Goal: Information Seeking & Learning: Learn about a topic

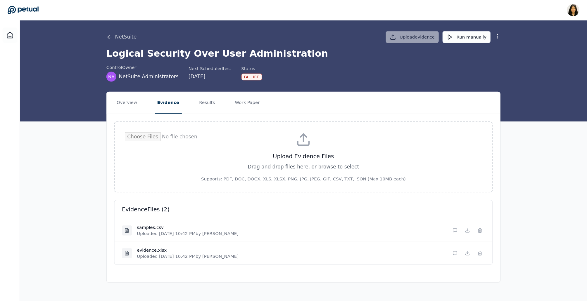
scroll to position [0, 0]
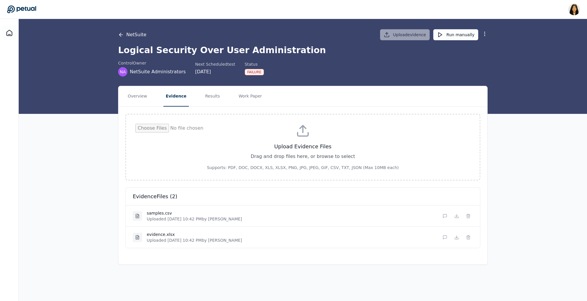
click at [131, 32] on button "NetSuite" at bounding box center [132, 34] width 28 height 7
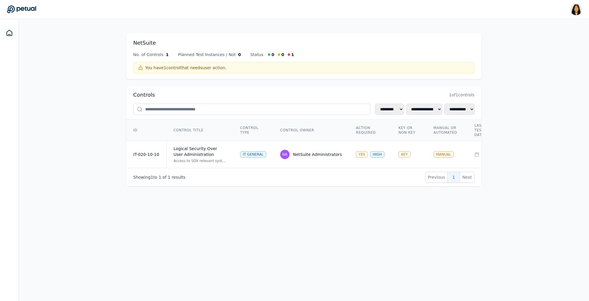
click at [24, 11] on icon at bounding box center [21, 9] width 29 height 8
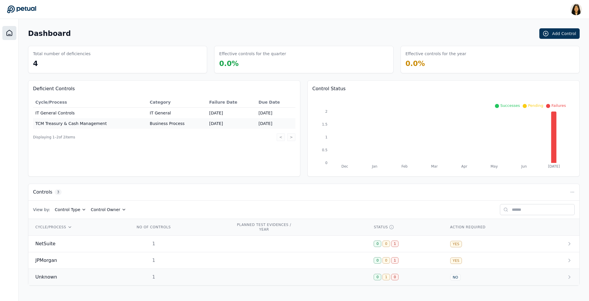
click at [94, 226] on div "Unknown" at bounding box center [78, 277] width 86 height 7
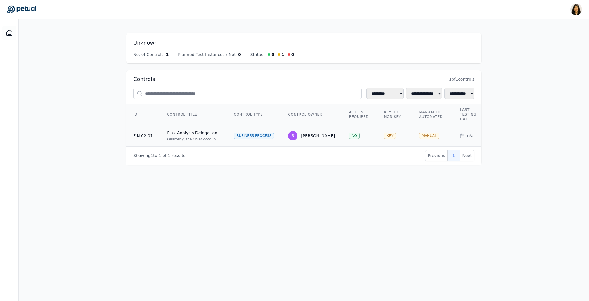
click at [196, 136] on td "Flux Analysis Delegation Quarterly, the Chief Accounting Officer, or delegate, …" at bounding box center [193, 135] width 67 height 21
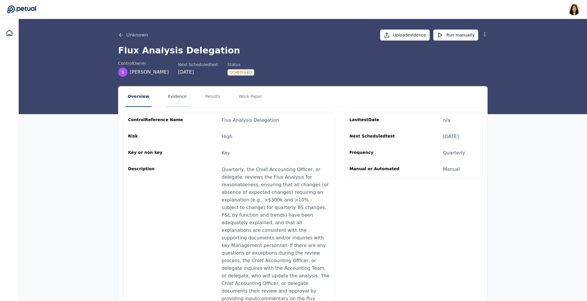
click at [178, 97] on button "Evidence" at bounding box center [177, 97] width 23 height 20
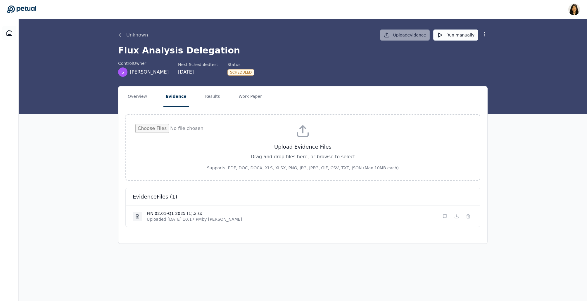
click at [36, 8] on icon at bounding box center [21, 10] width 29 height 8
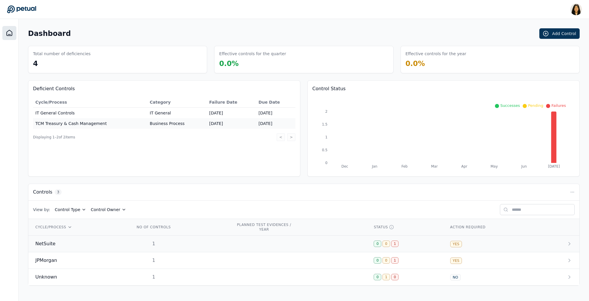
click at [111, 226] on div "NetSuite" at bounding box center [78, 244] width 86 height 7
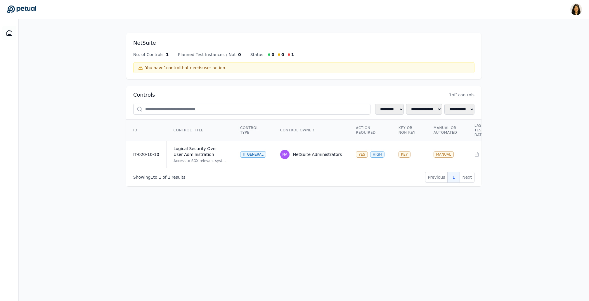
click at [25, 6] on icon at bounding box center [21, 9] width 29 height 8
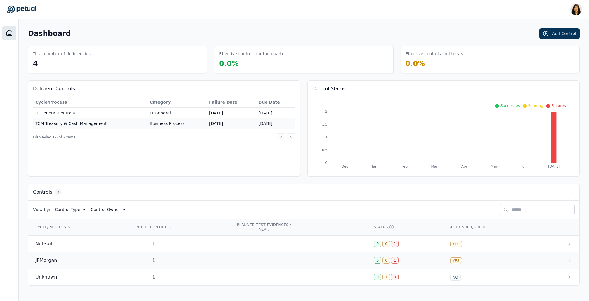
click at [70, 226] on div "JPMorgan" at bounding box center [78, 260] width 86 height 7
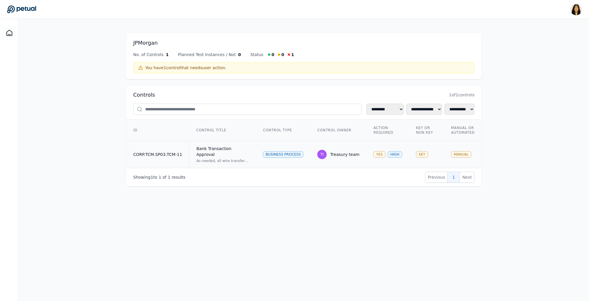
click at [251, 150] on td "Bank Transaction Approval As needed, all wire transfers, ACH, and check payment…" at bounding box center [222, 154] width 67 height 27
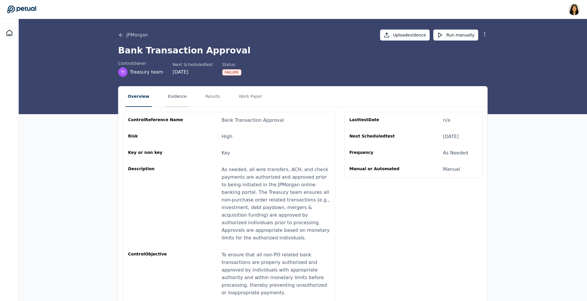
click at [173, 98] on button "Evidence" at bounding box center [177, 97] width 23 height 20
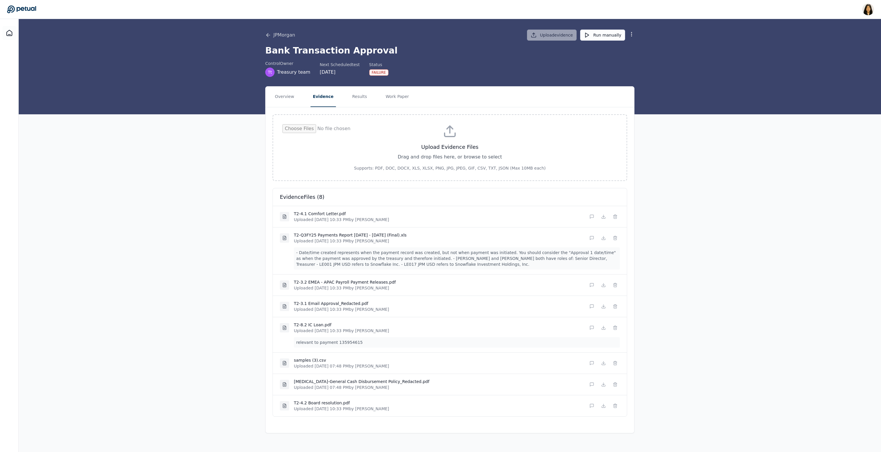
click at [439, 226] on div "Overview Evidence Results Work Paper Upload Evidence Files Drag and drop files …" at bounding box center [450, 259] width 863 height 347
